Goal: Navigation & Orientation: Find specific page/section

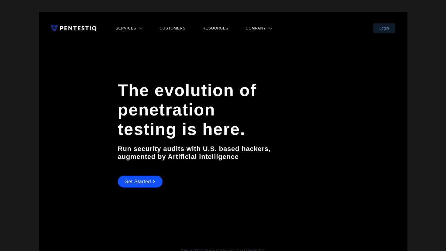
click at [136, 28] on link "Services" at bounding box center [129, 28] width 30 height 8
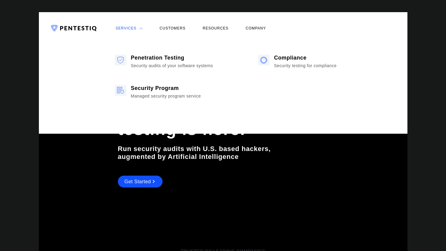
click at [173, 27] on link "Customers" at bounding box center [172, 28] width 29 height 8
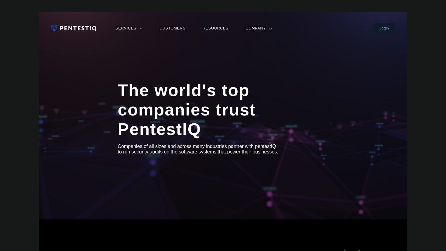
click at [94, 24] on div "Services Penetration Testing Compliance Security Program Customers Resources Co…" at bounding box center [223, 95] width 369 height 167
click at [90, 28] on link at bounding box center [75, 28] width 48 height 8
